Goal: Task Accomplishment & Management: Manage account settings

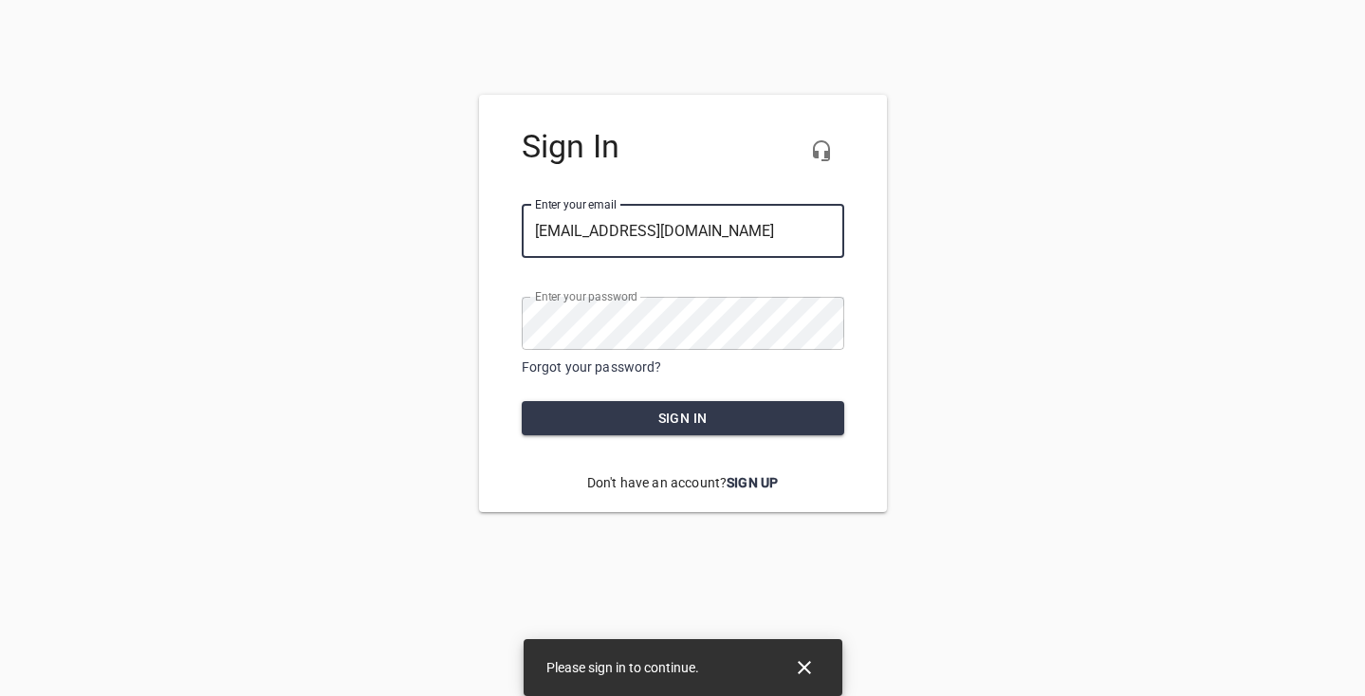
type input "[EMAIL_ADDRESS][DOMAIN_NAME]"
click at [730, 426] on span "Sign in" at bounding box center [683, 419] width 292 height 24
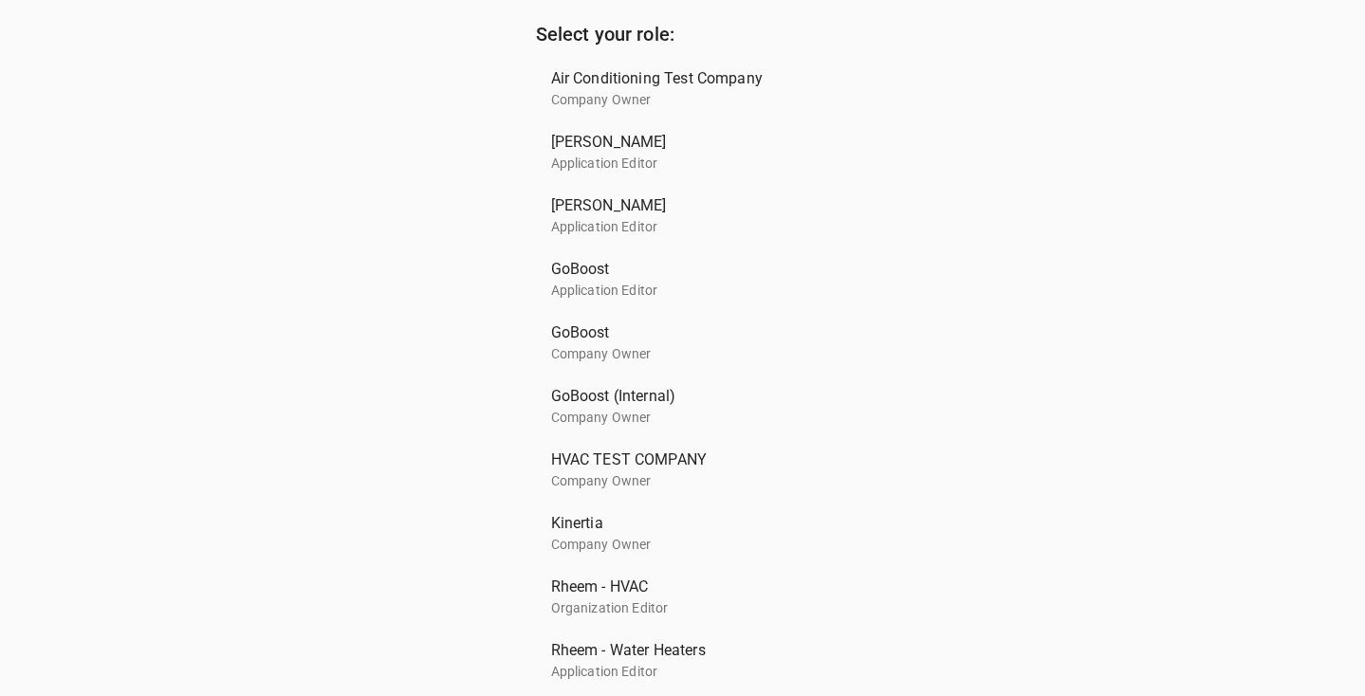
click at [618, 296] on p "Application Editor" at bounding box center [675, 291] width 249 height 20
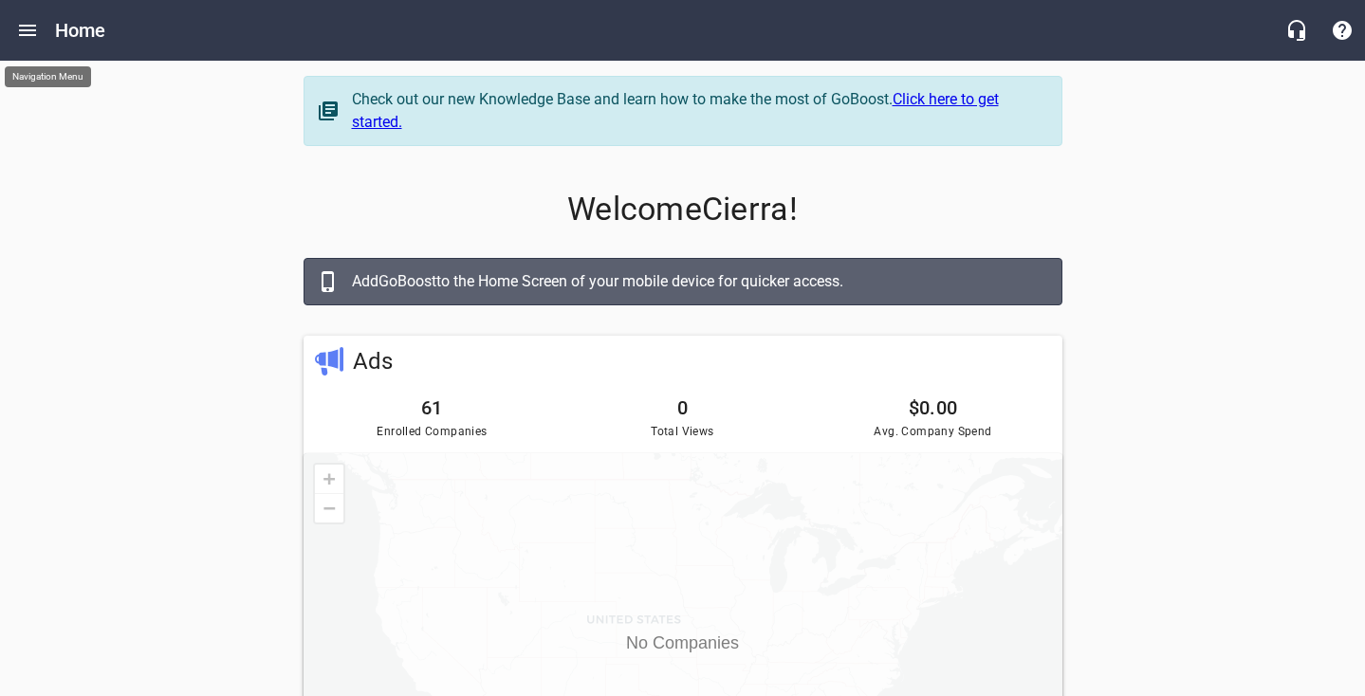
click at [33, 33] on icon "Open drawer" at bounding box center [27, 30] width 23 height 23
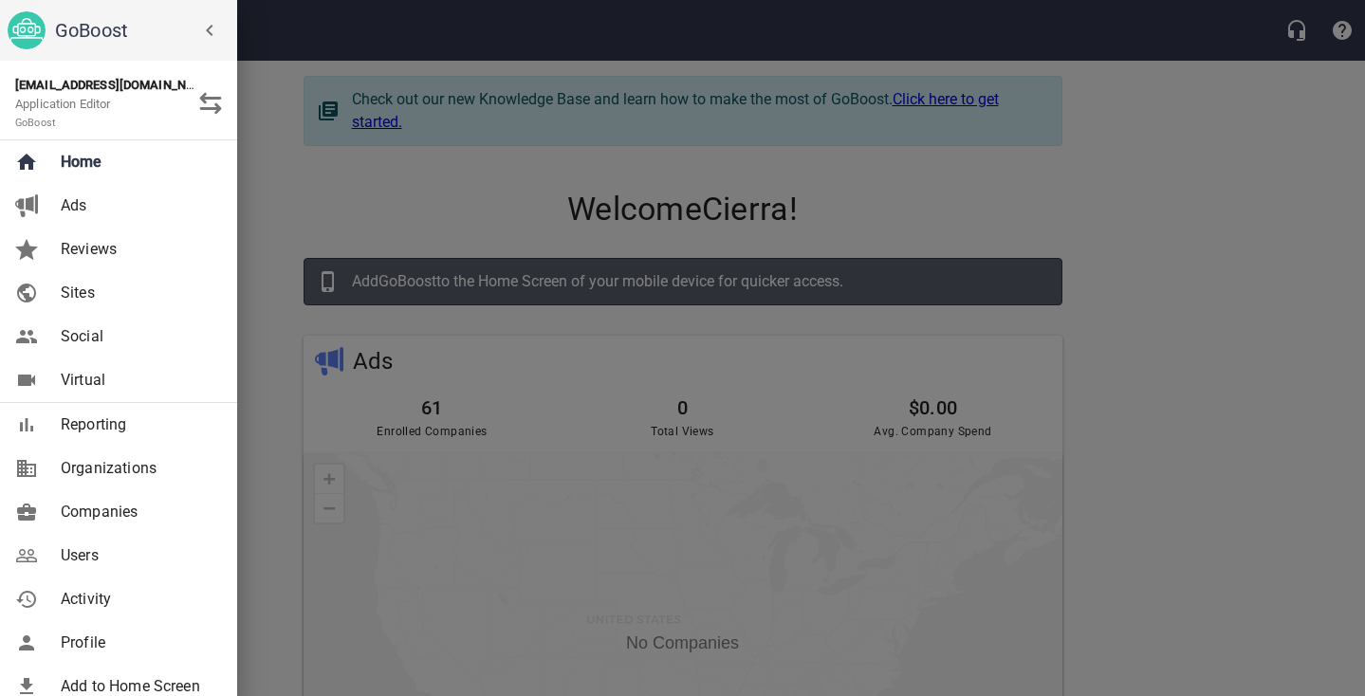
click at [114, 544] on span "Users" at bounding box center [138, 555] width 154 height 23
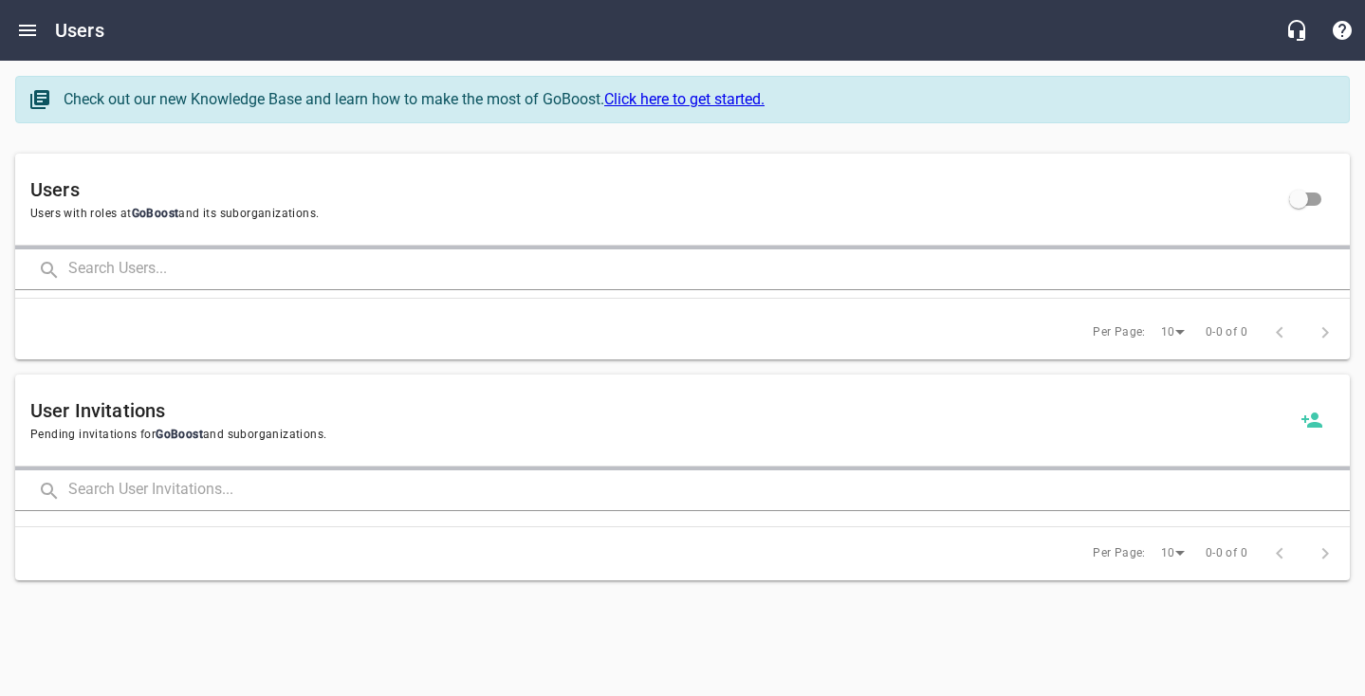
click at [116, 273] on input "text" at bounding box center [708, 269] width 1281 height 41
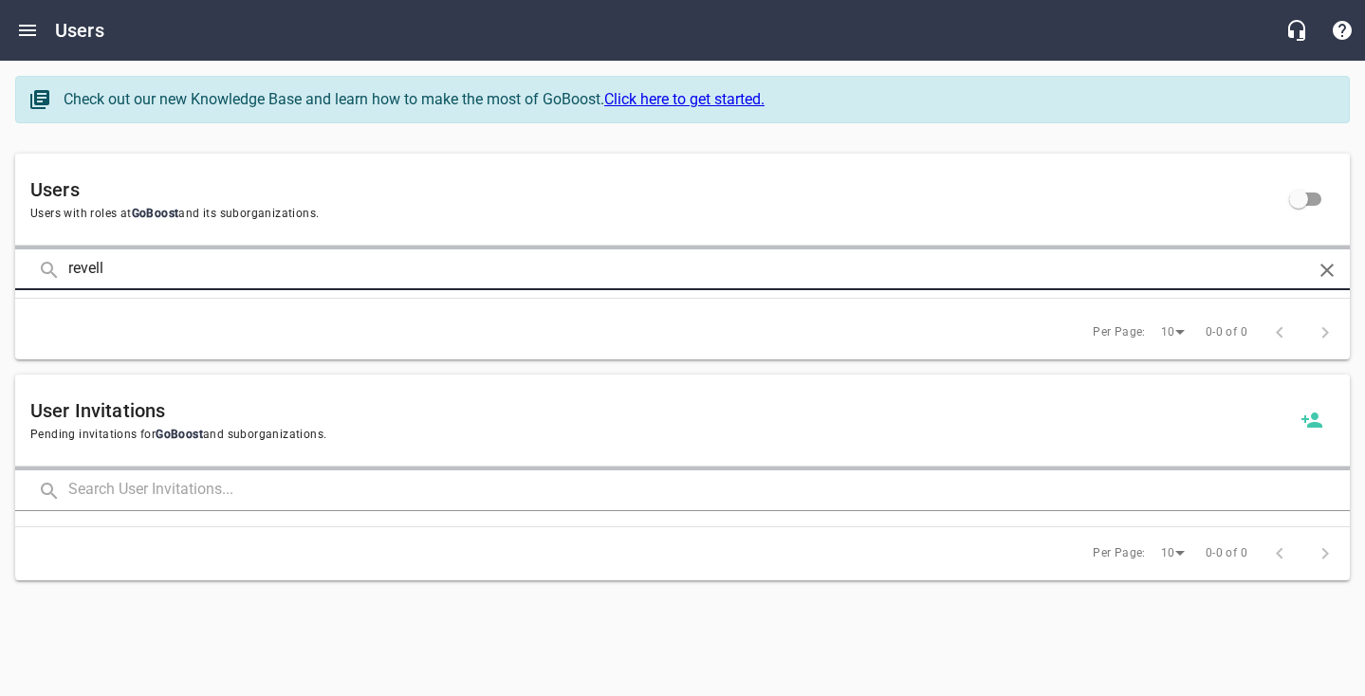
type input "revell"
click button at bounding box center [0, 0] width 0 height 0
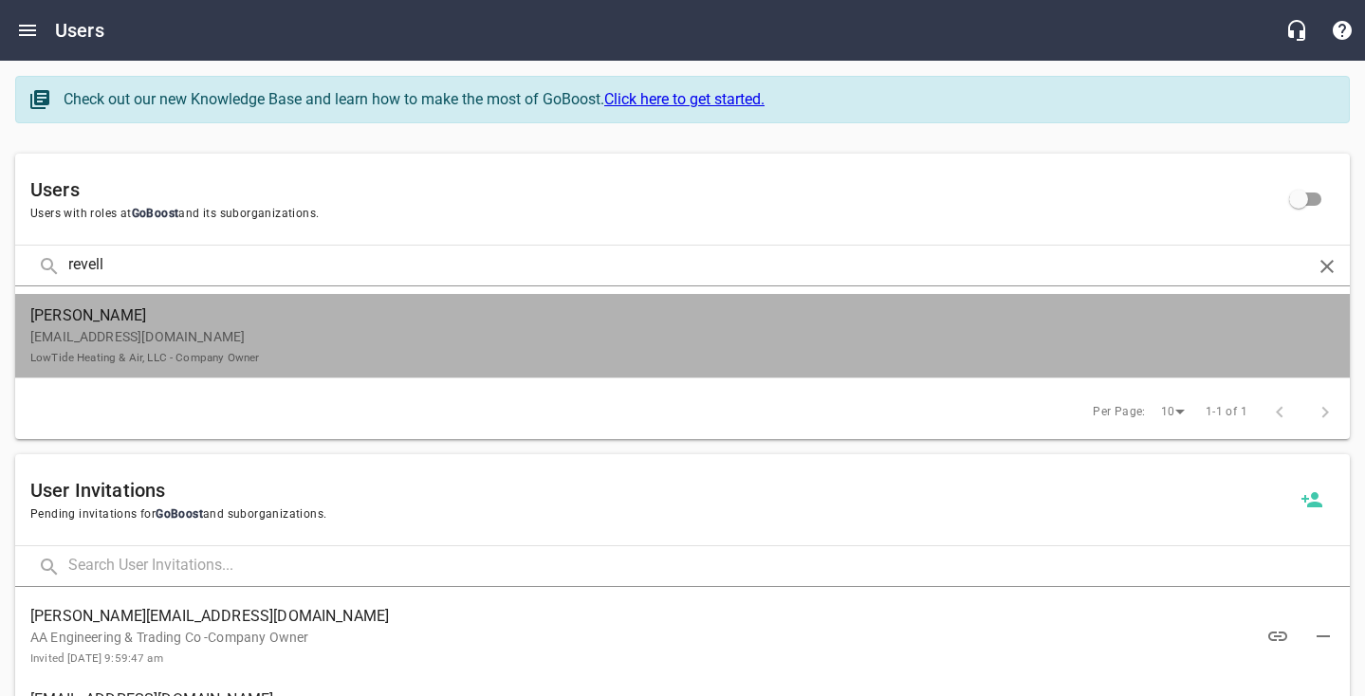
click at [82, 327] on p "[EMAIL_ADDRESS][DOMAIN_NAME] LowTide Heating & Air, LLC - Company Owner" at bounding box center [674, 347] width 1289 height 40
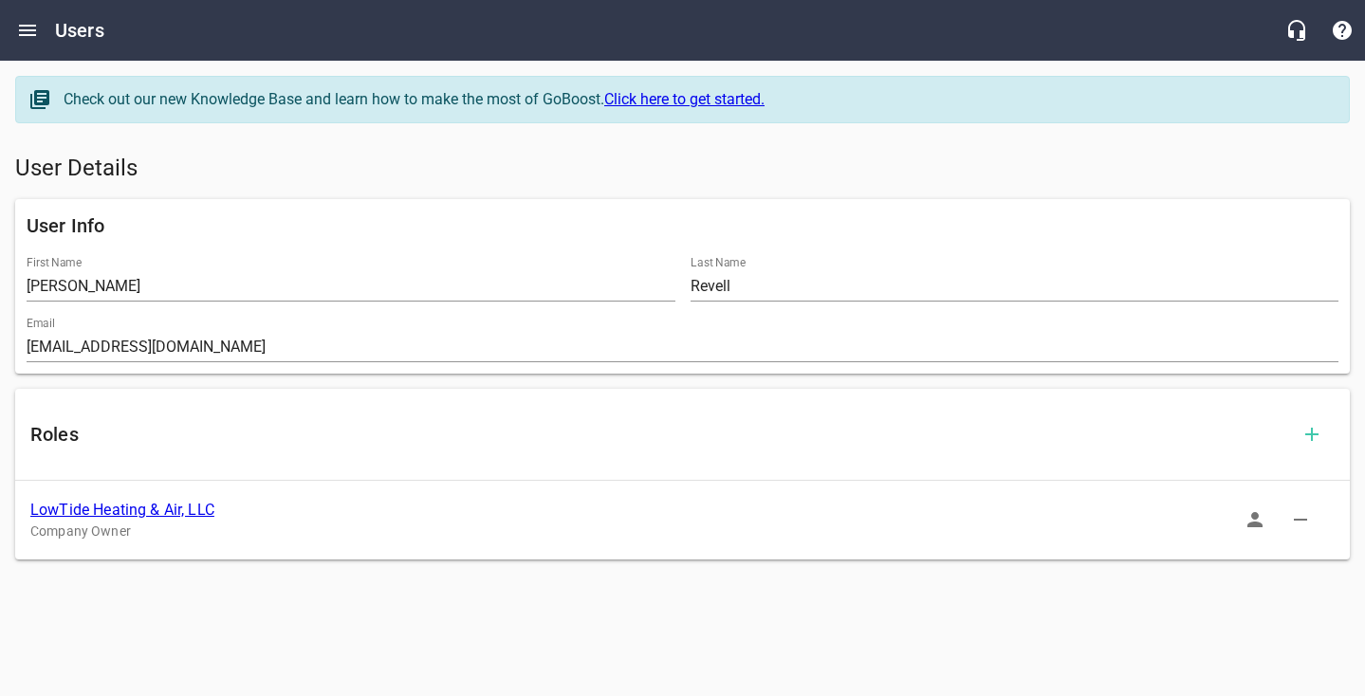
click at [164, 509] on link "LowTide Heating & Air, LLC" at bounding box center [122, 510] width 184 height 18
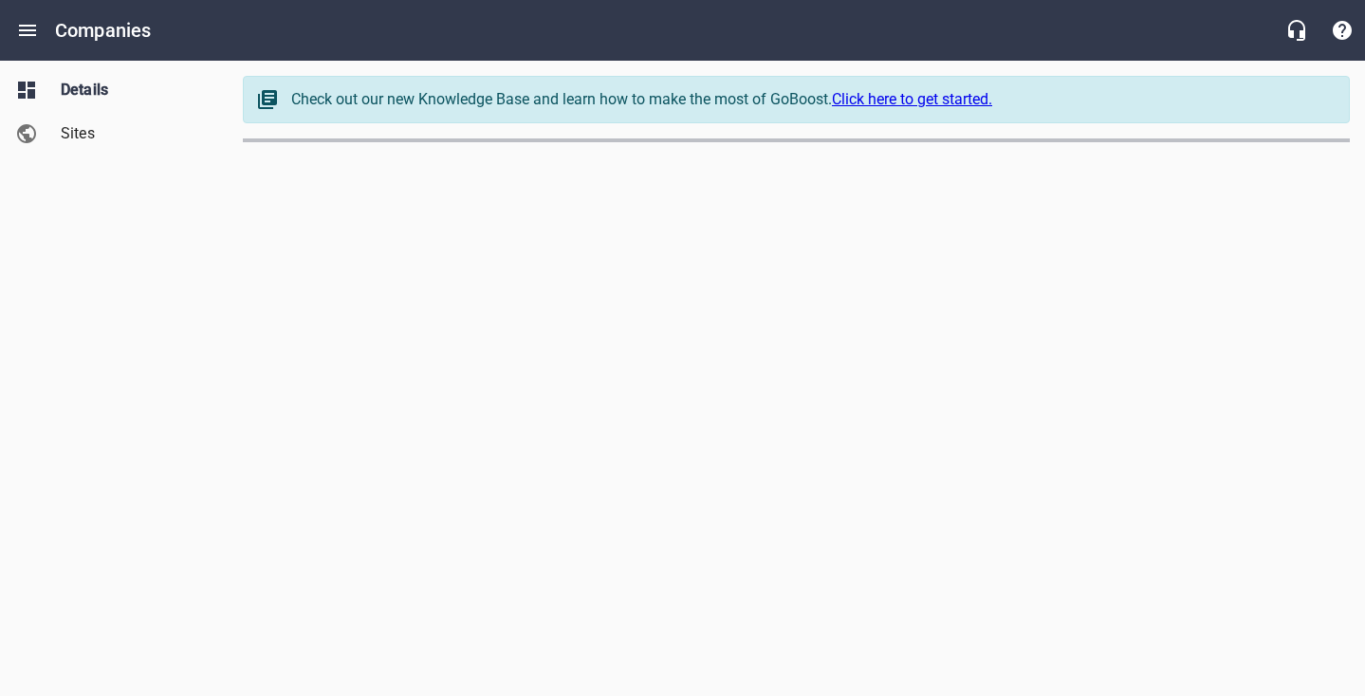
select select "[US_STATE]"
select select "48"
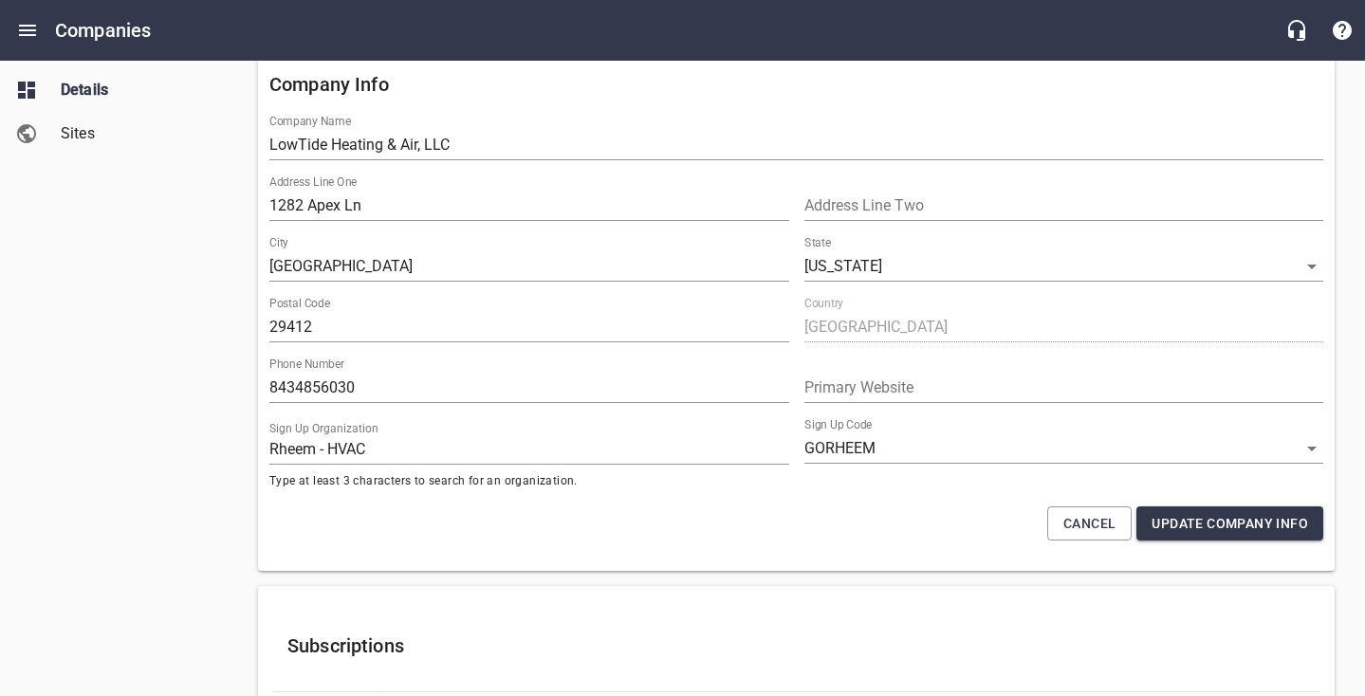
scroll to position [123, 0]
